Goal: Task Accomplishment & Management: Use online tool/utility

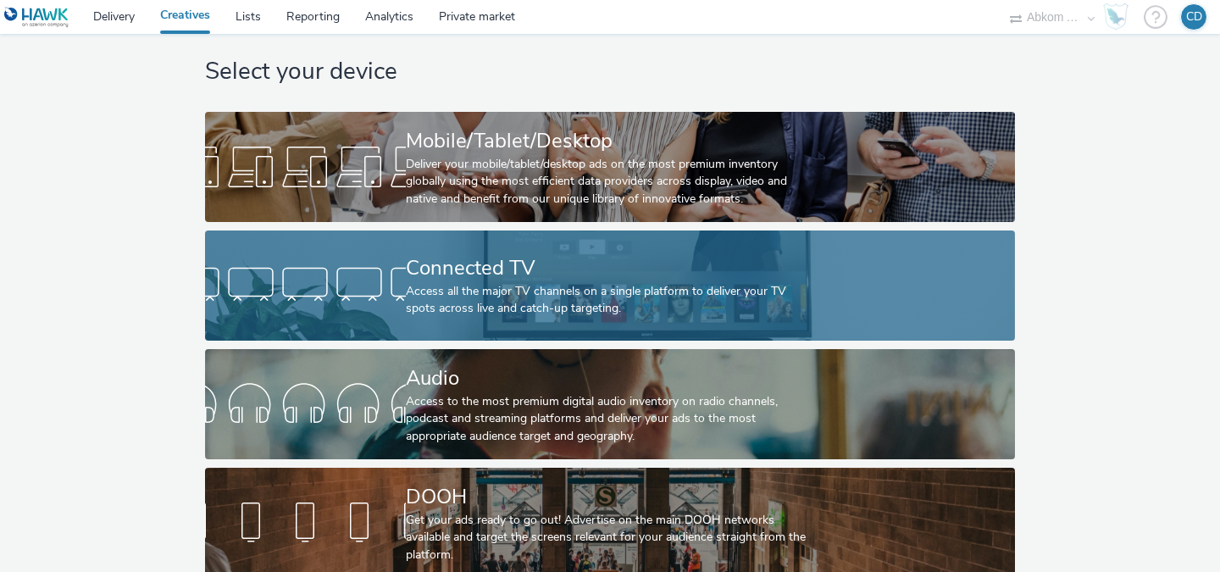
scroll to position [33, 0]
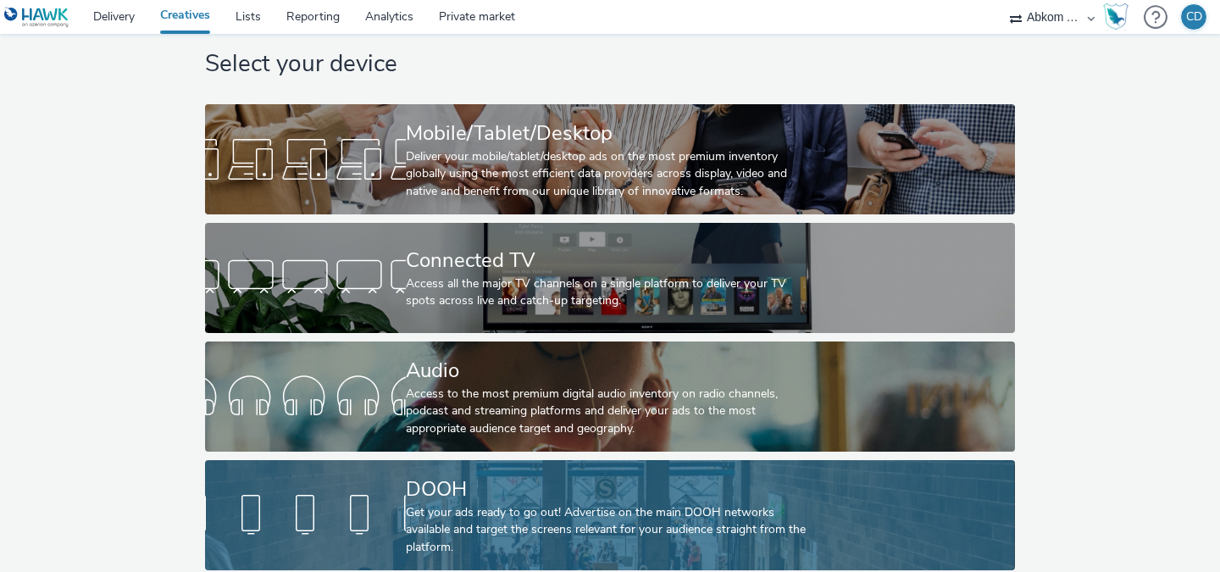
click at [644, 485] on div "DOOH" at bounding box center [606, 489] width 401 height 30
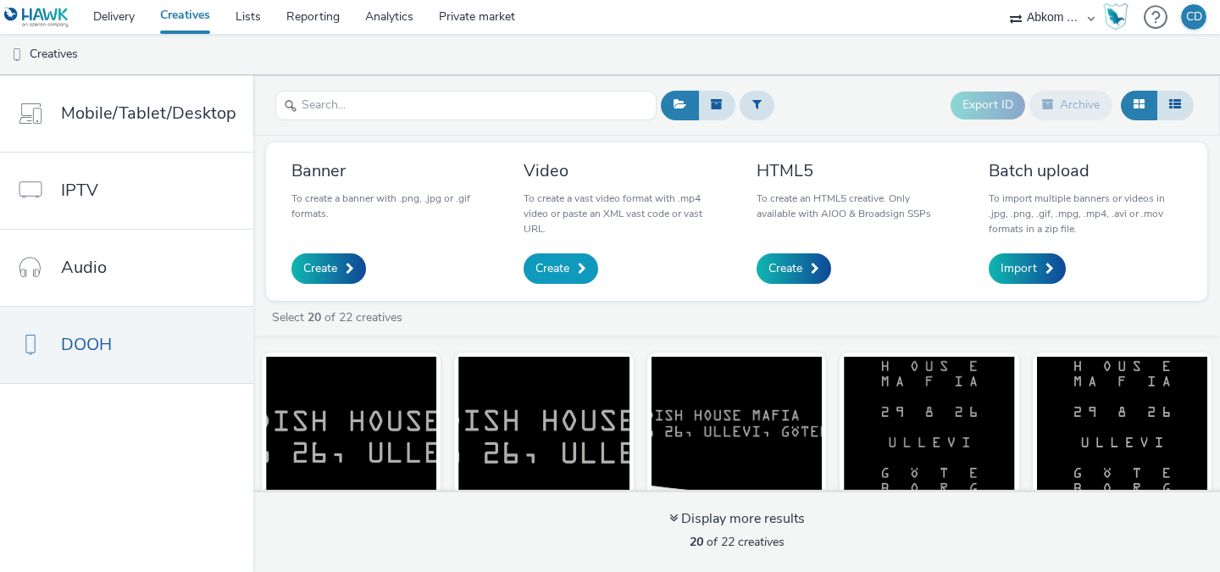
click at [559, 273] on span "Create" at bounding box center [552, 268] width 34 height 17
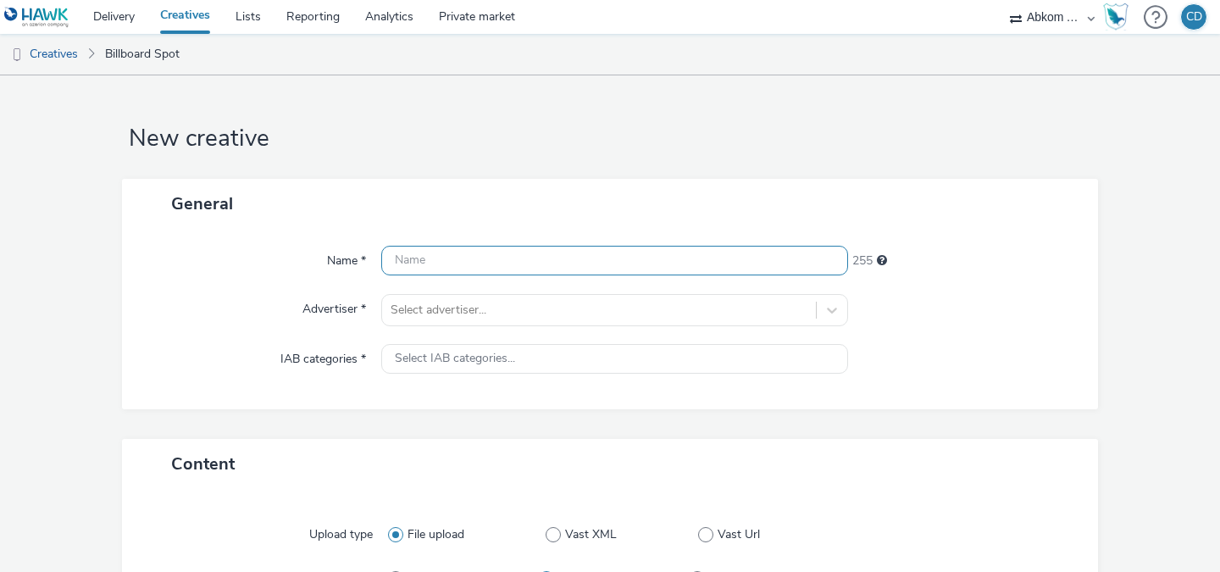
click at [480, 262] on input "text" at bounding box center [614, 261] width 467 height 30
type input "M"
type input "[PERSON_NAME]"
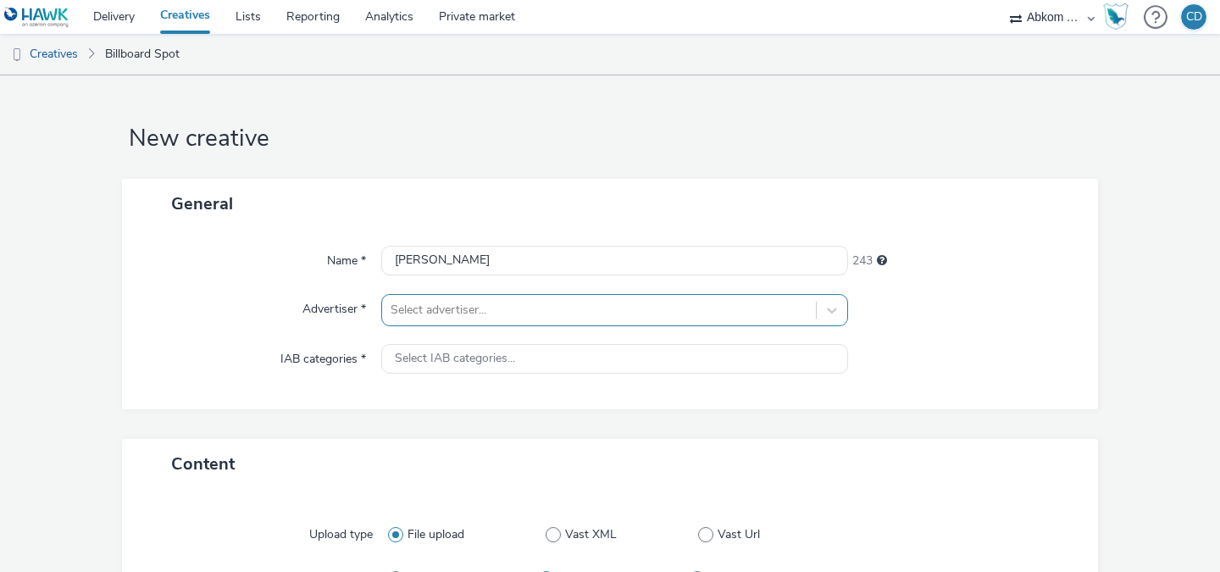
click at [504, 312] on div "Select advertiser..." at bounding box center [614, 310] width 467 height 32
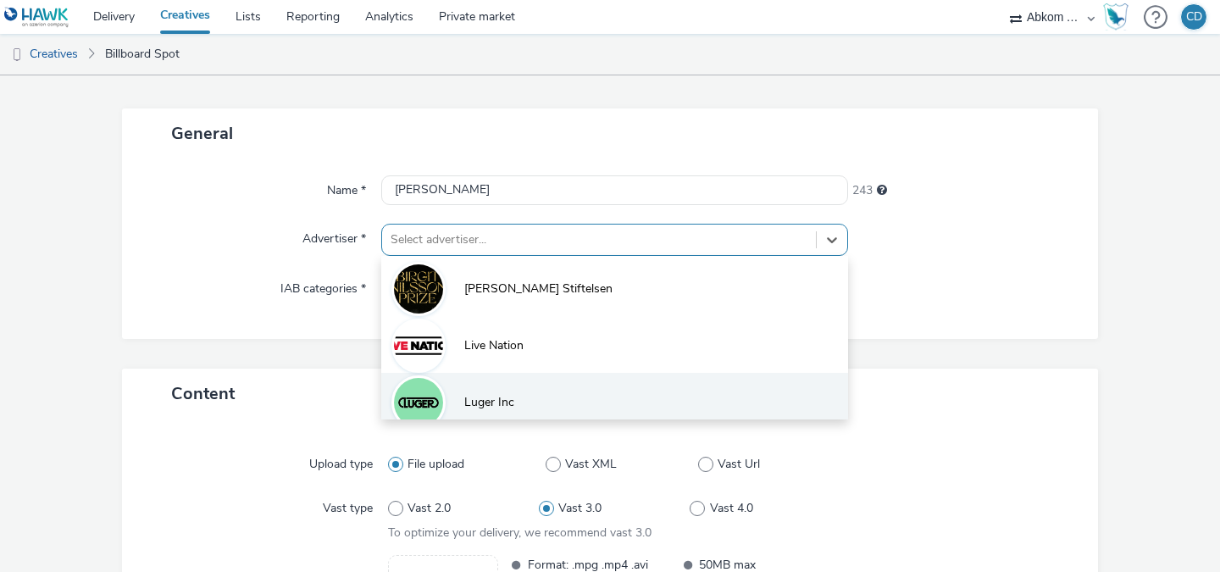
click at [505, 394] on span "Luger Inc" at bounding box center [489, 402] width 50 height 17
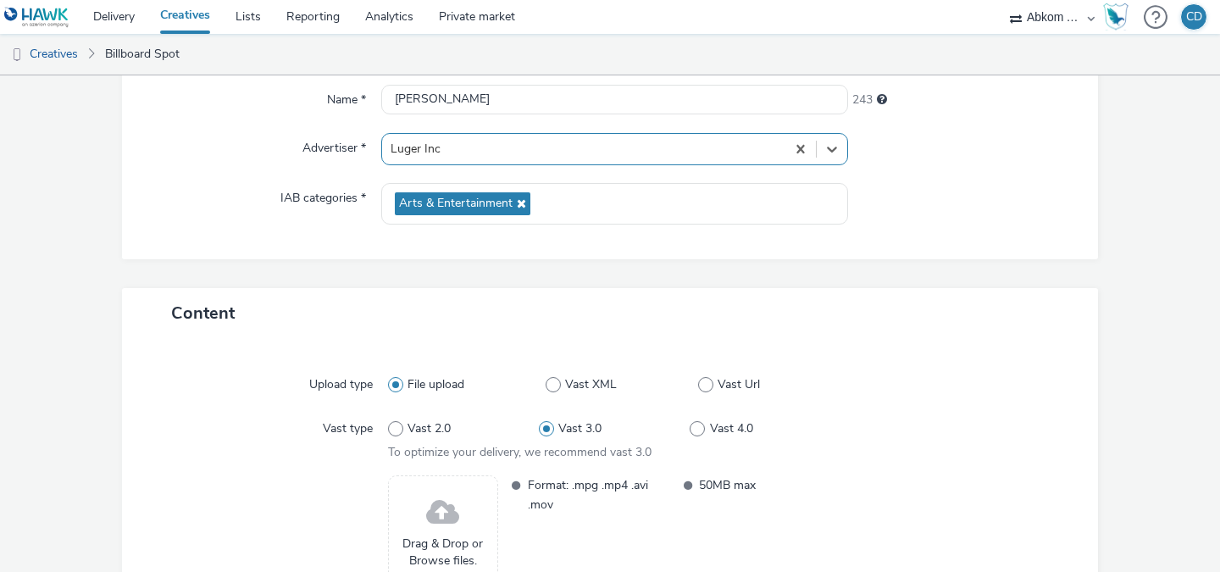
scroll to position [296, 0]
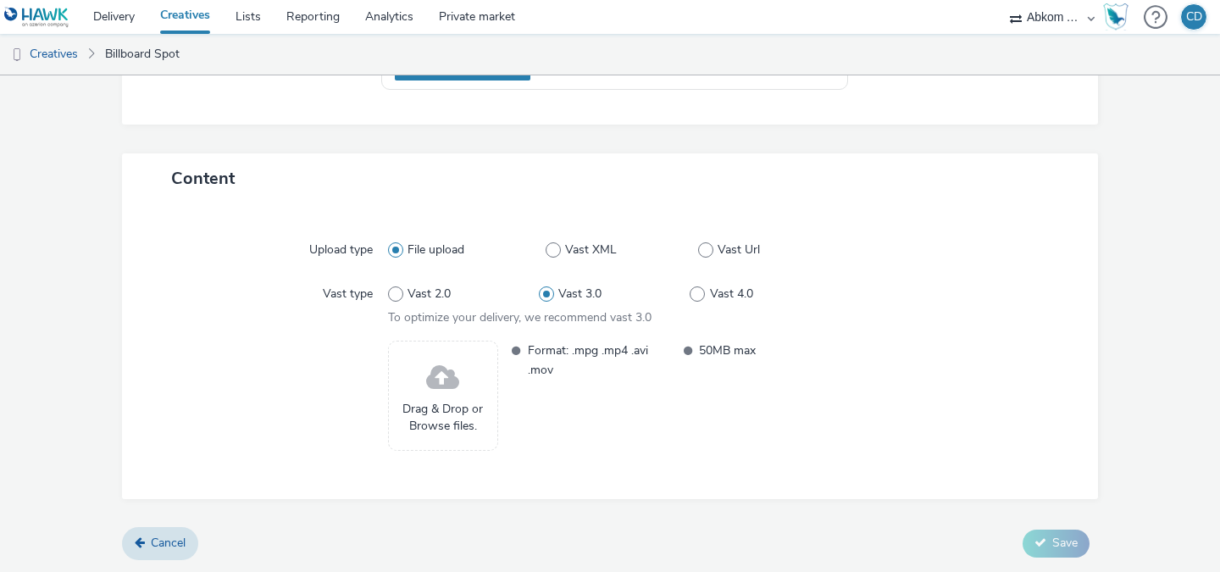
click at [534, 476] on div "Upload type File upload Vast XML Vast Url Vast type Vast 2.0 Vast 3.0 Vast 4.0 …" at bounding box center [610, 351] width 942 height 261
click at [439, 379] on span at bounding box center [442, 378] width 33 height 45
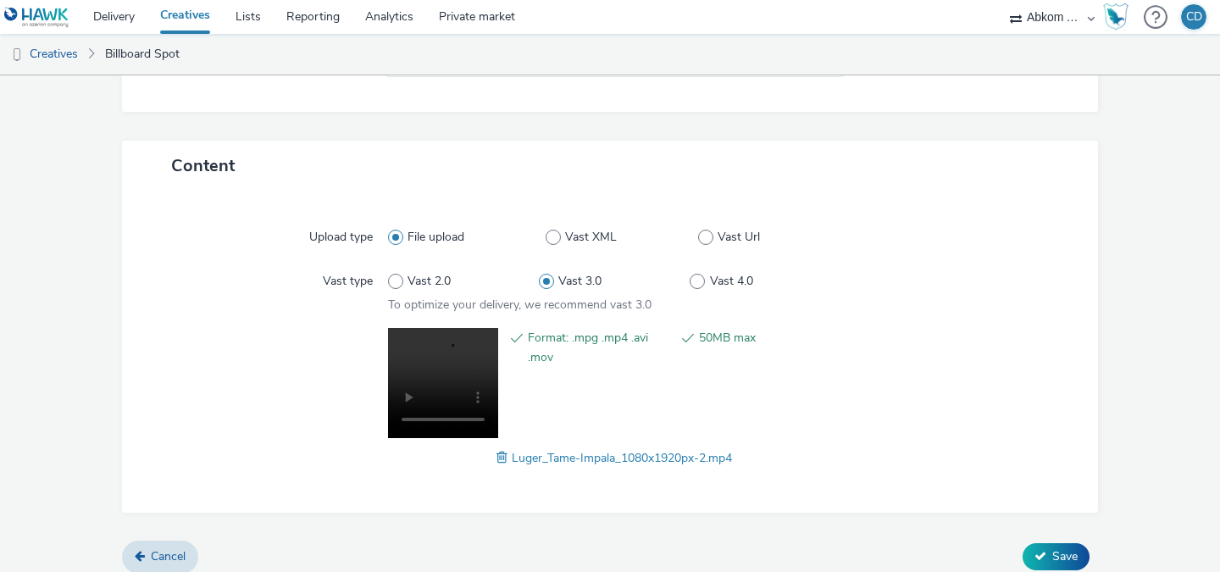
scroll to position [321, 0]
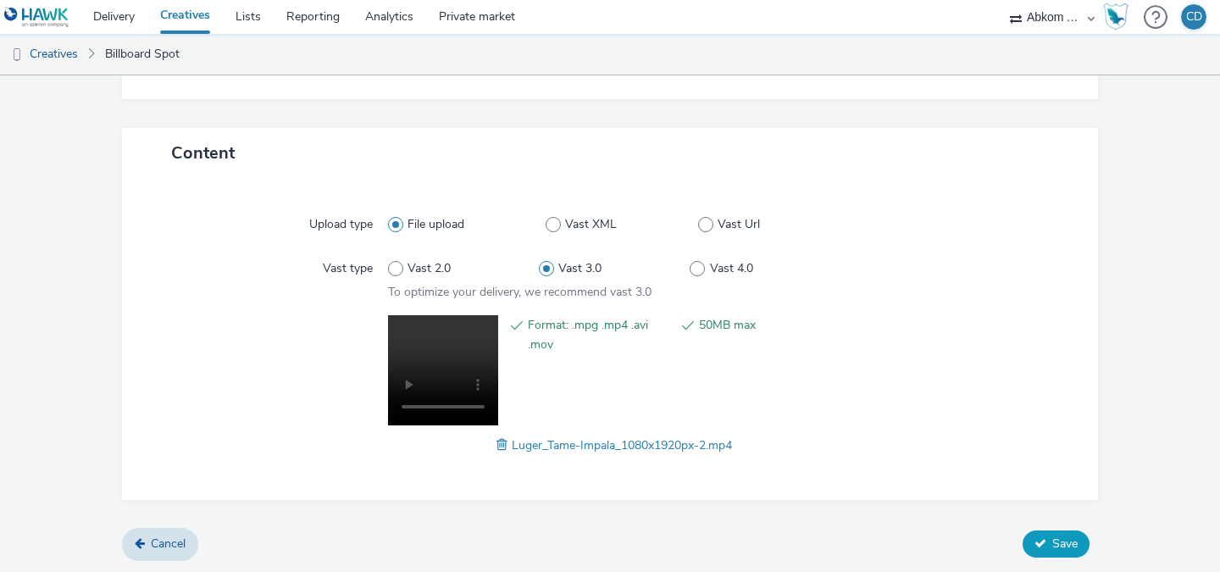
click at [1044, 543] on icon at bounding box center [1040, 543] width 12 height 12
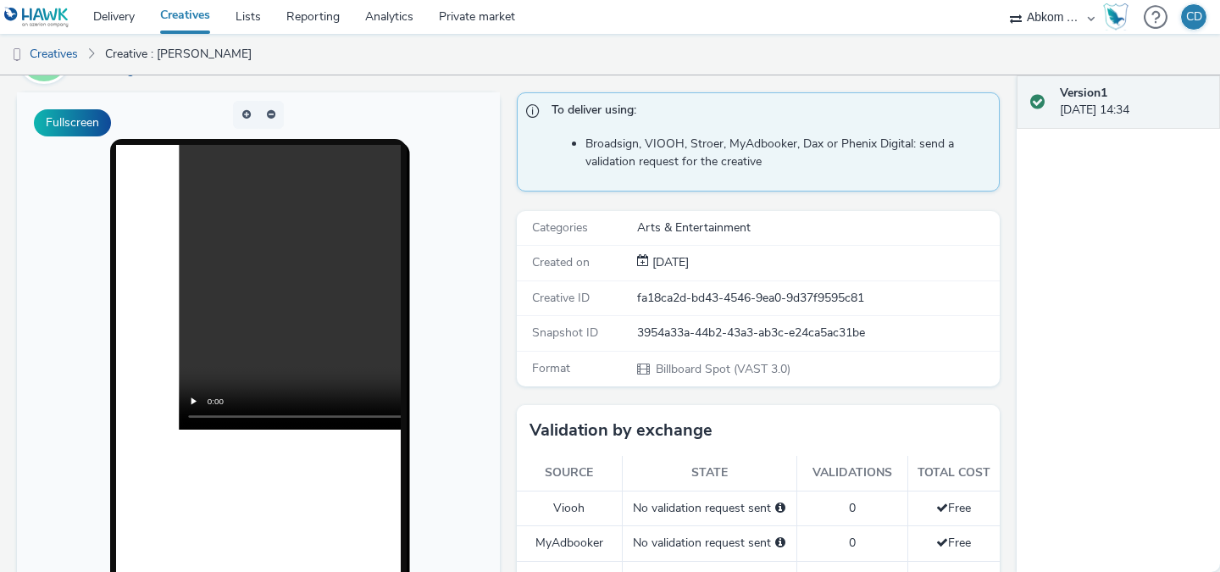
scroll to position [116, 0]
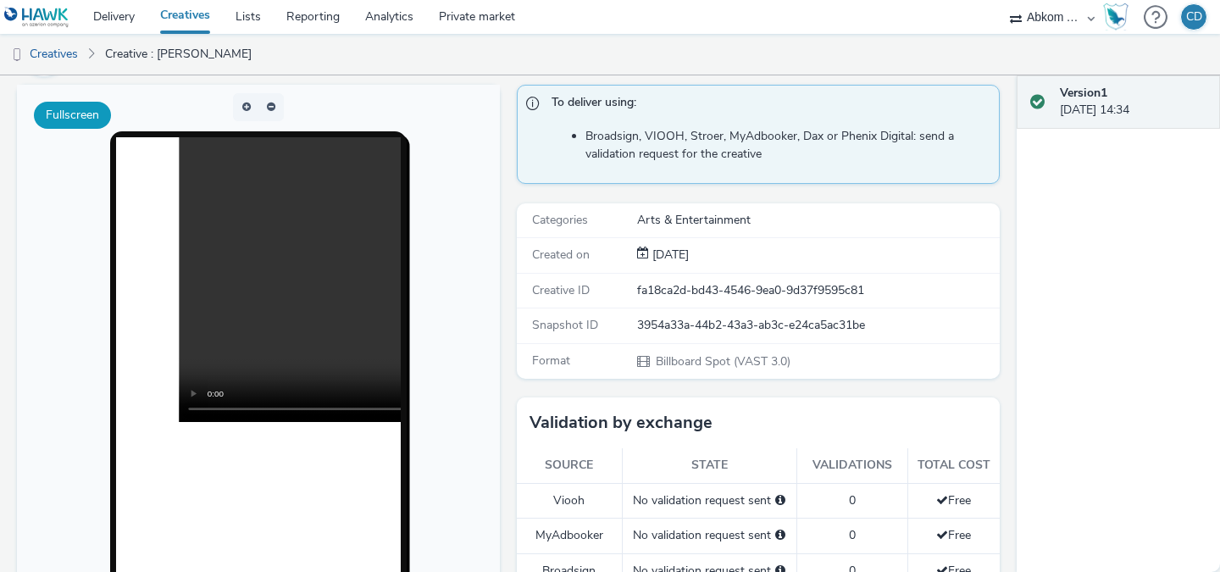
click at [96, 117] on button "Fullscreen" at bounding box center [72, 115] width 77 height 27
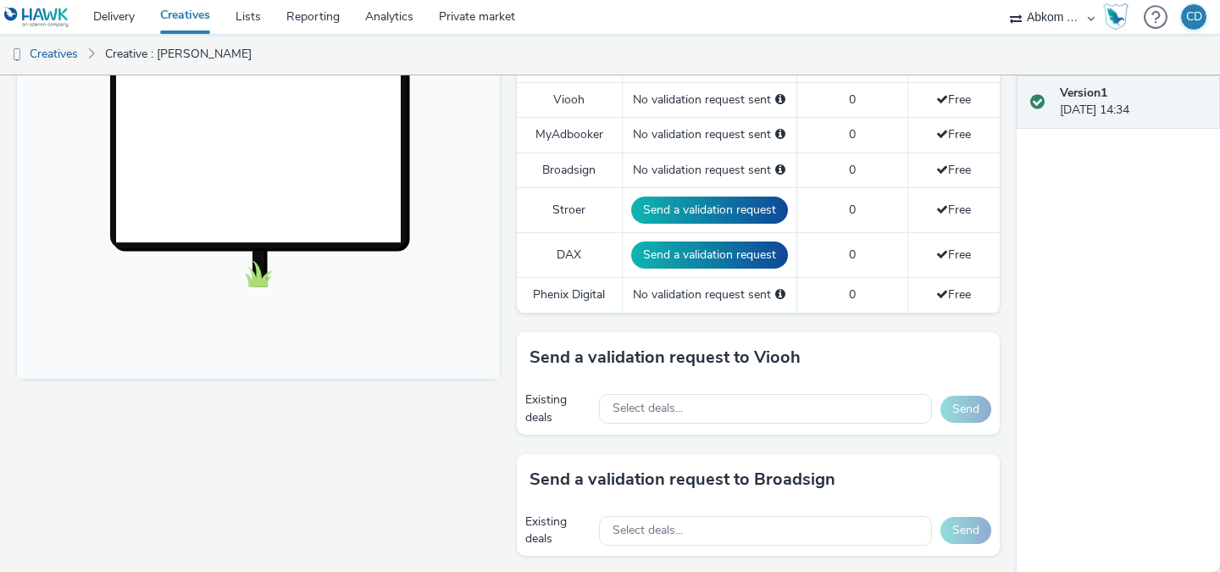
scroll to position [522, 0]
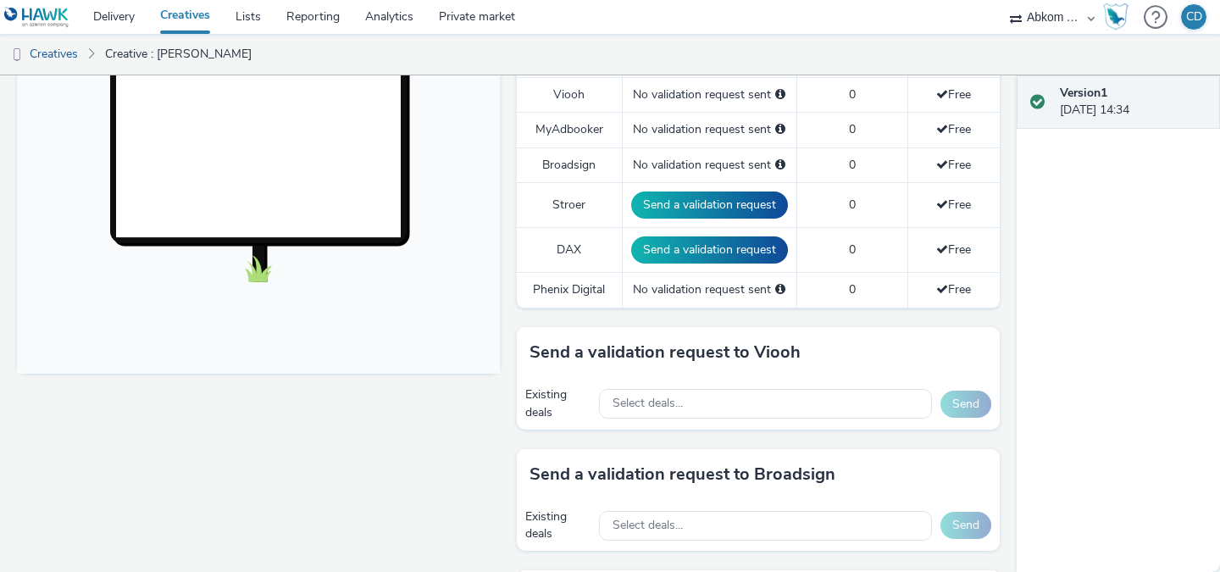
click at [618, 387] on div "Select deals..." at bounding box center [765, 403] width 333 height 35
click at [630, 401] on span "Select deals..." at bounding box center [647, 403] width 70 height 14
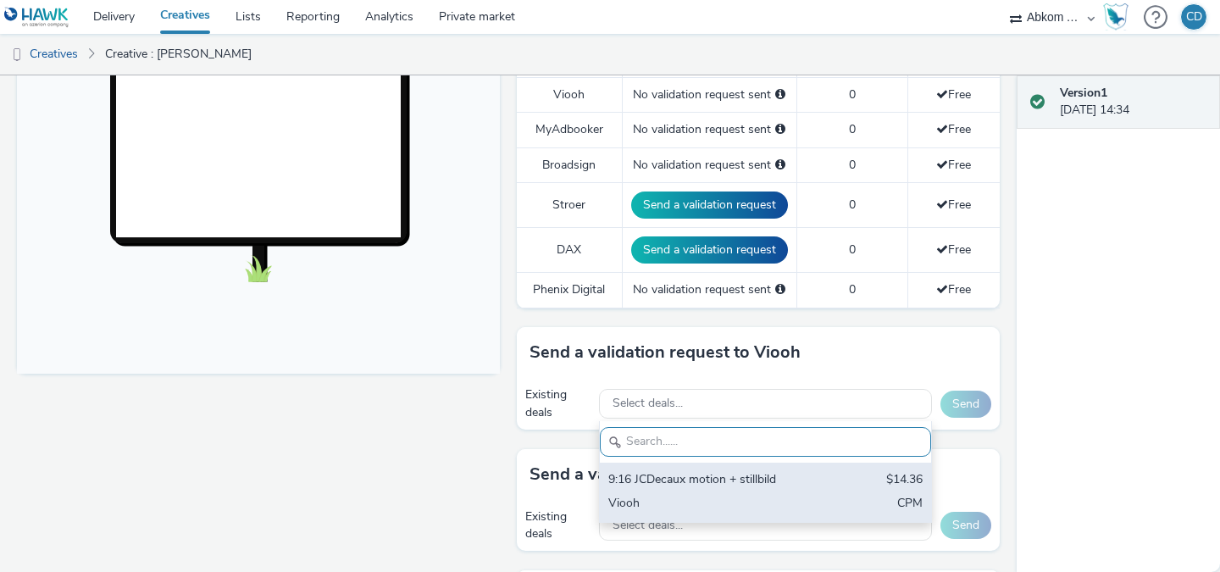
click at [678, 496] on div "Viooh" at bounding box center [711, 504] width 207 height 19
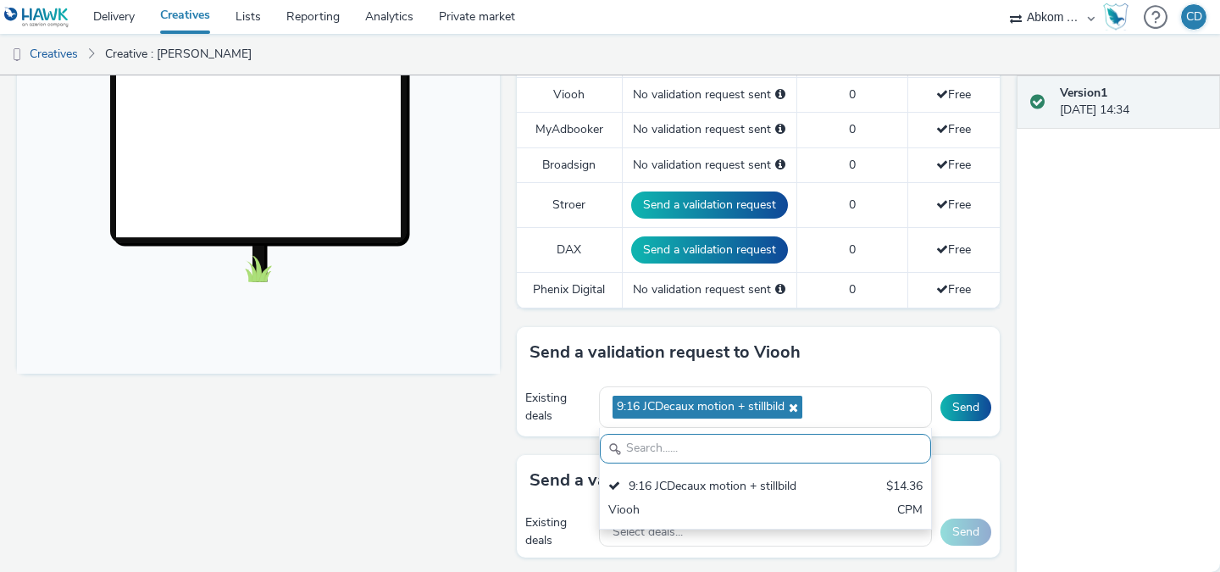
click at [434, 503] on div "Fullscreen" at bounding box center [262, 433] width 491 height 1509
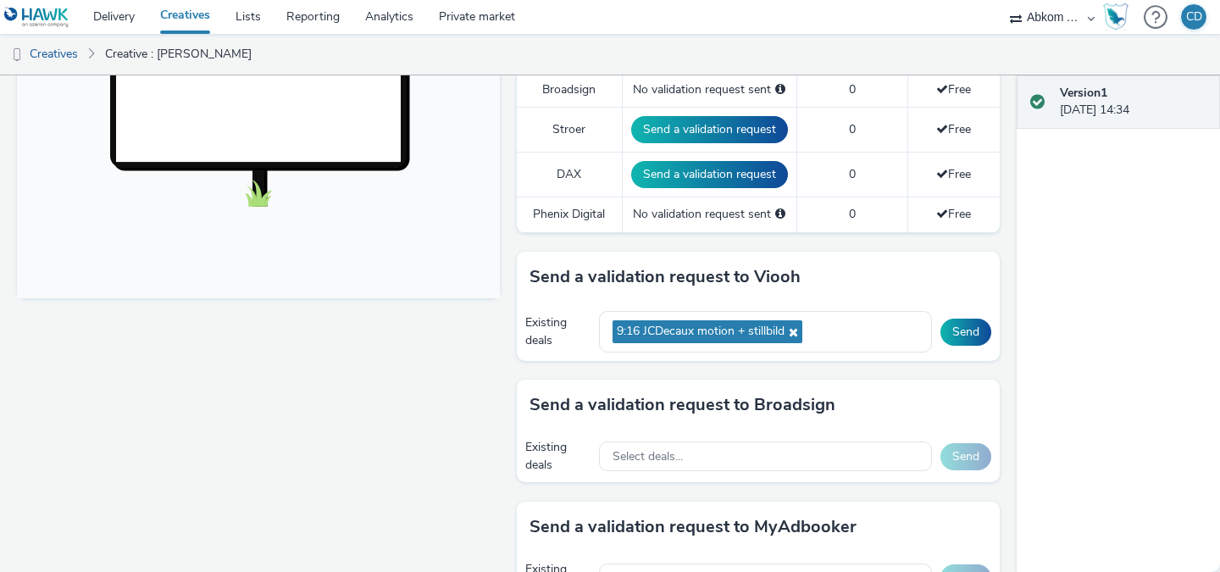
scroll to position [605, 0]
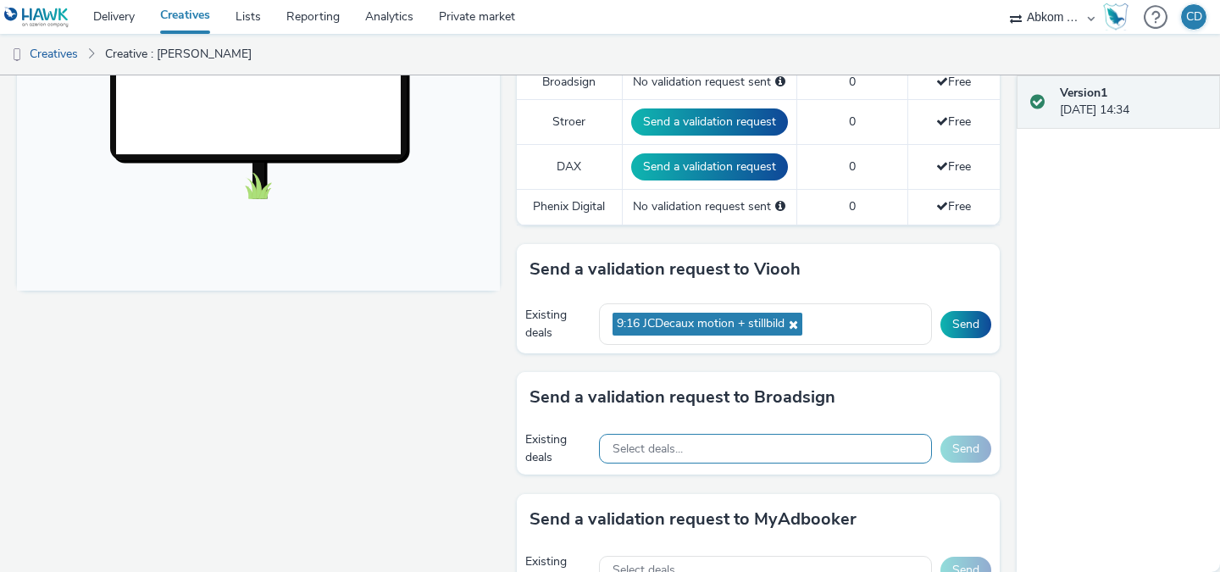
click at [649, 448] on span "Select deals..." at bounding box center [647, 449] width 70 height 14
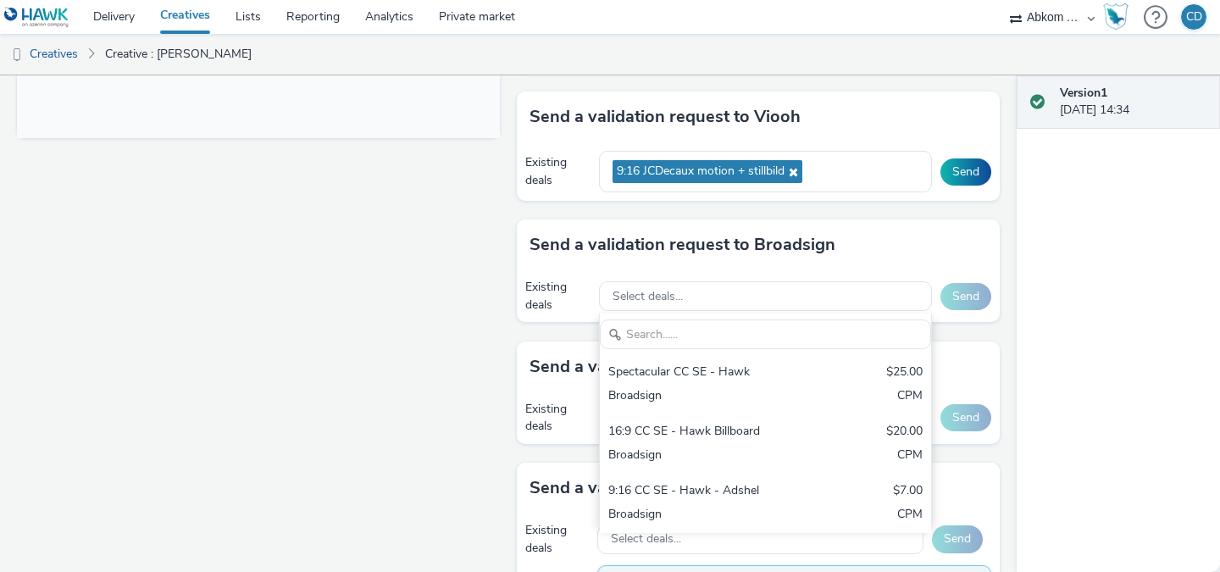
scroll to position [760, 0]
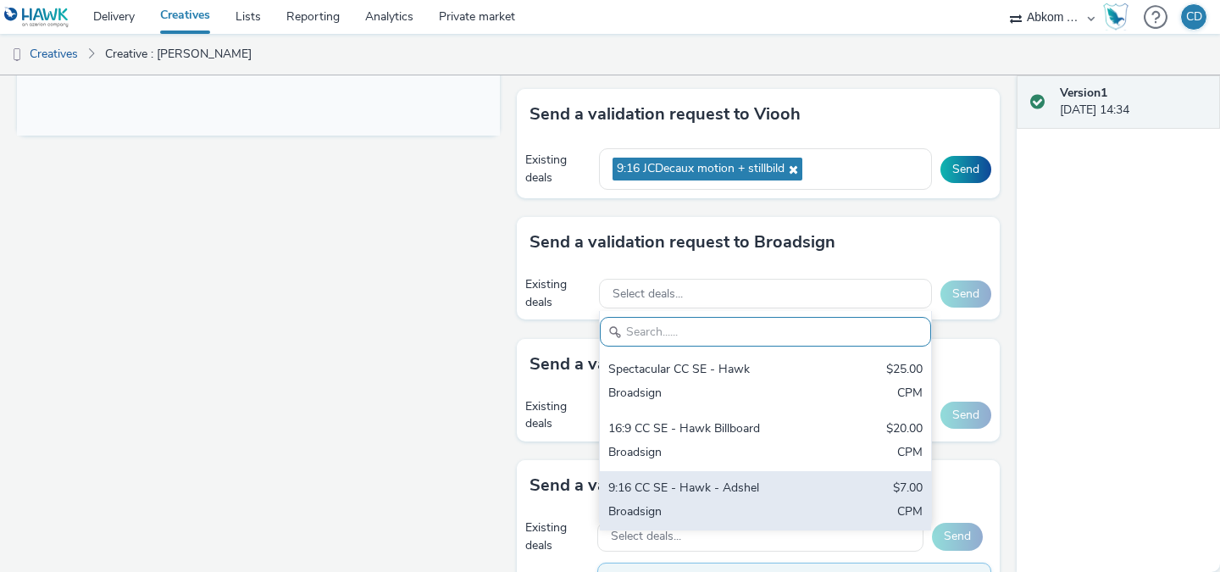
click at [641, 498] on div "9:16 CC SE - Hawk - Adshel" at bounding box center [711, 488] width 207 height 19
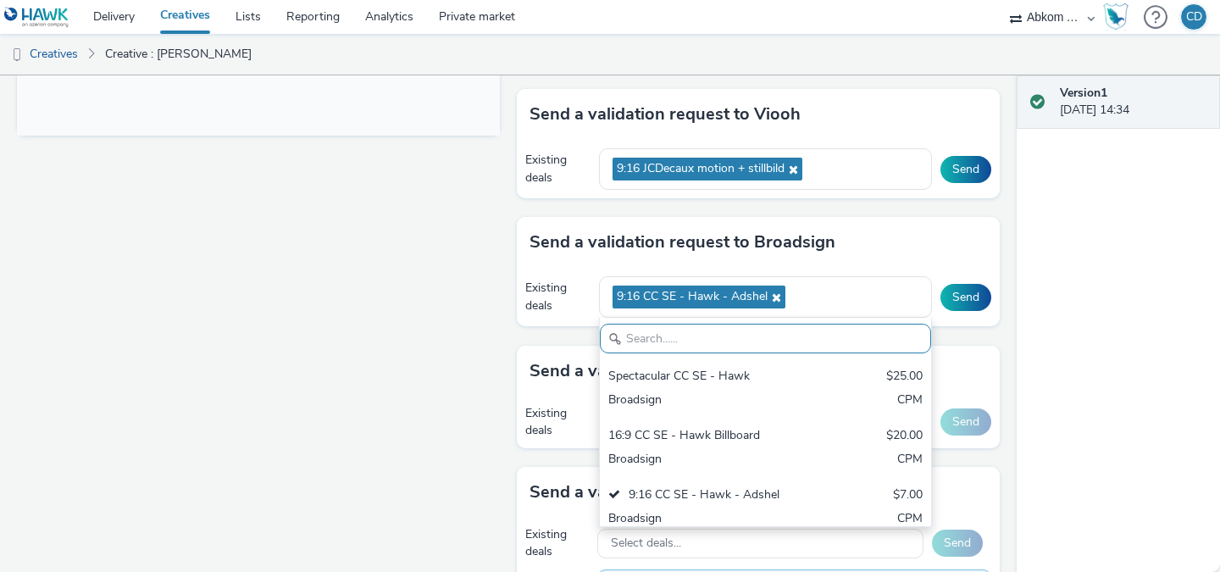
click at [360, 457] on div "Fullscreen" at bounding box center [262, 198] width 491 height 1514
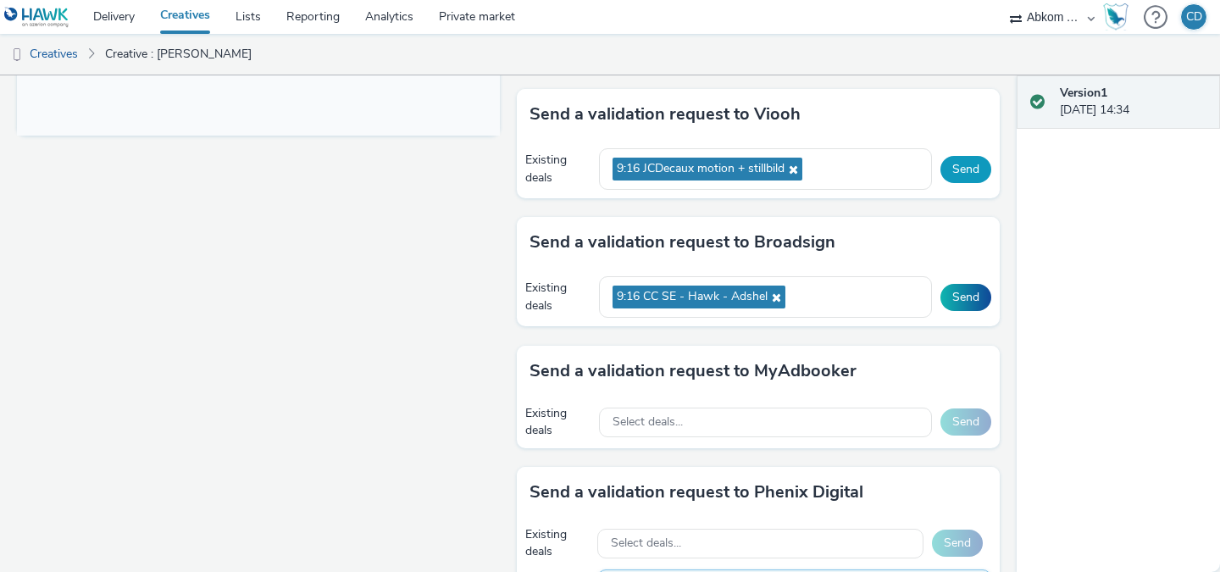
click at [970, 160] on button "Send" at bounding box center [965, 169] width 51 height 27
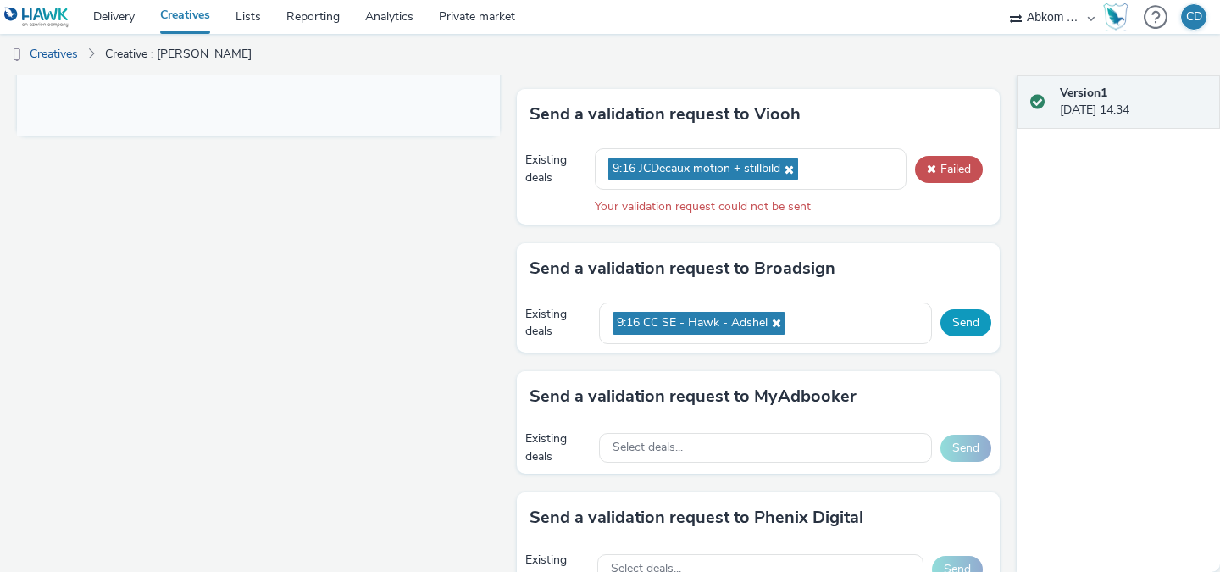
click at [979, 324] on button "Send" at bounding box center [965, 322] width 51 height 27
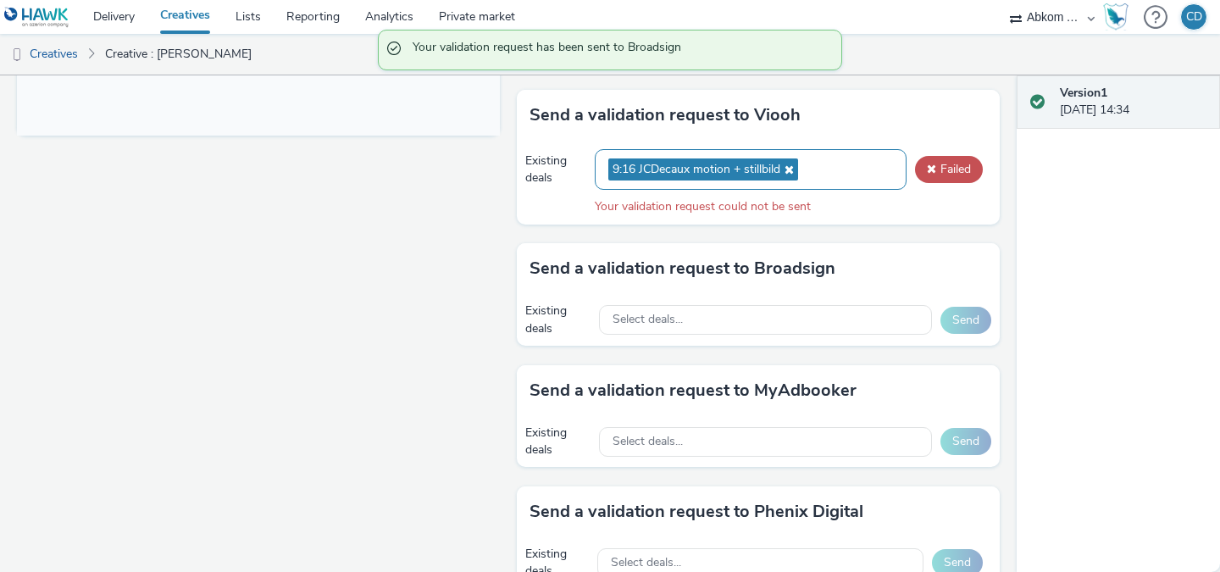
click at [829, 173] on div "9:16 JCDecaux motion + stillbild" at bounding box center [751, 170] width 312 height 42
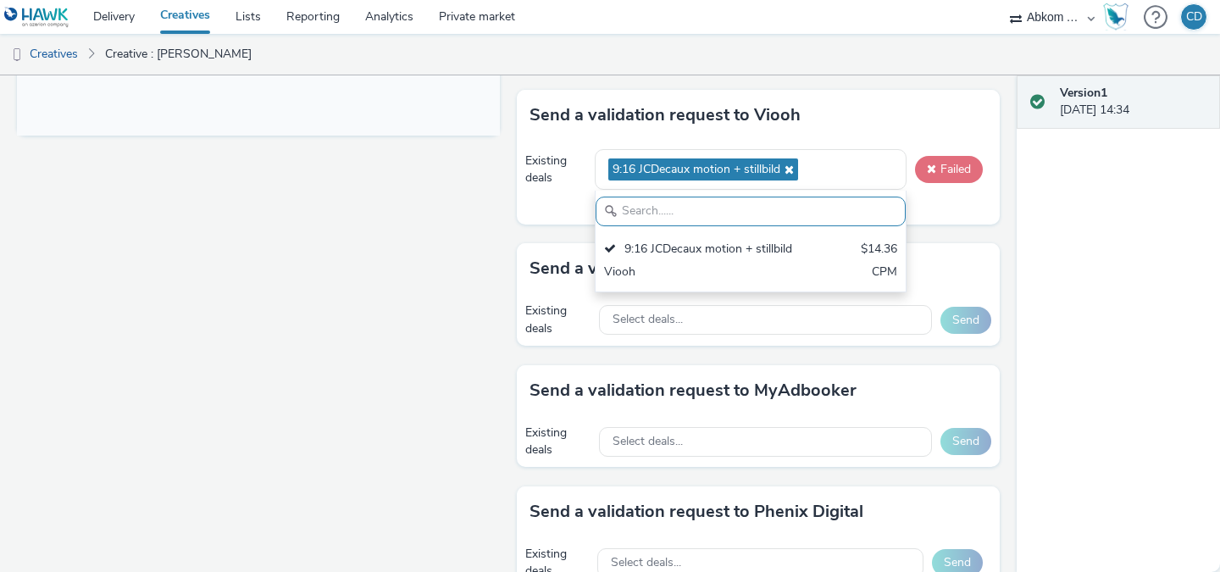
click at [948, 169] on button "Failed" at bounding box center [949, 169] width 68 height 27
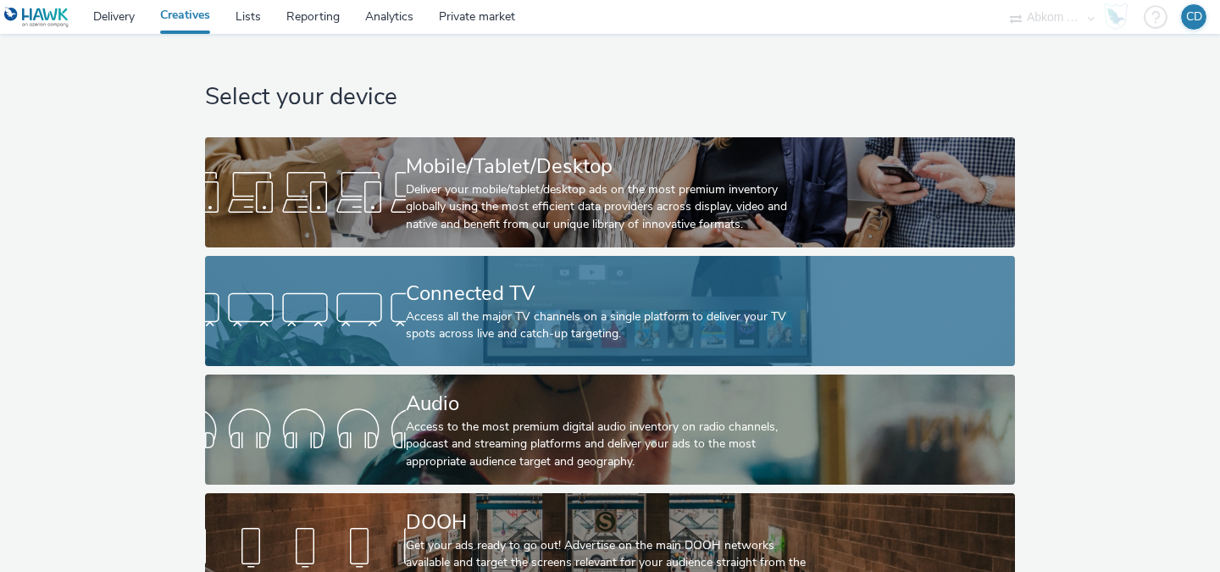
scroll to position [40, 0]
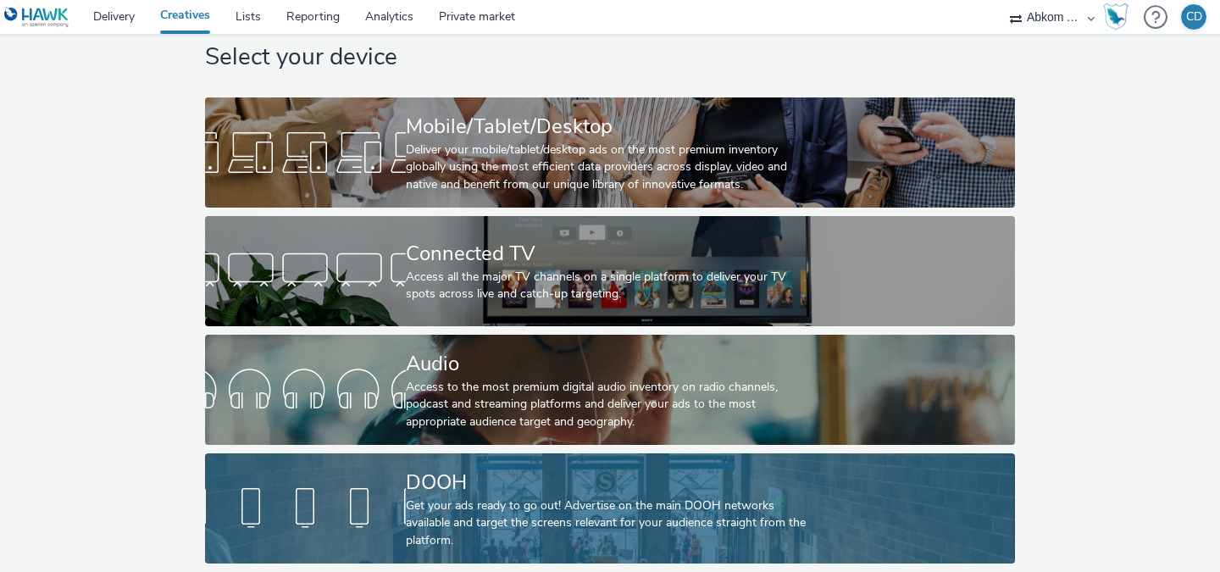
click at [569, 496] on div "DOOH" at bounding box center [606, 483] width 401 height 30
